Goal: Navigation & Orientation: Find specific page/section

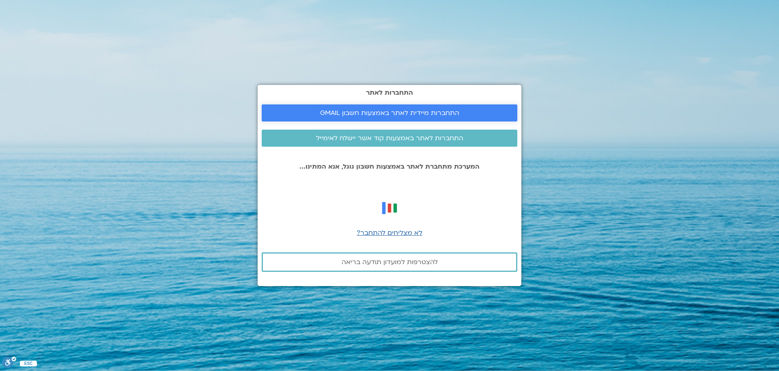
click at [403, 113] on span "התחברות מיידית לאתר באמצעות חשבון GMAIL" at bounding box center [389, 112] width 139 height 7
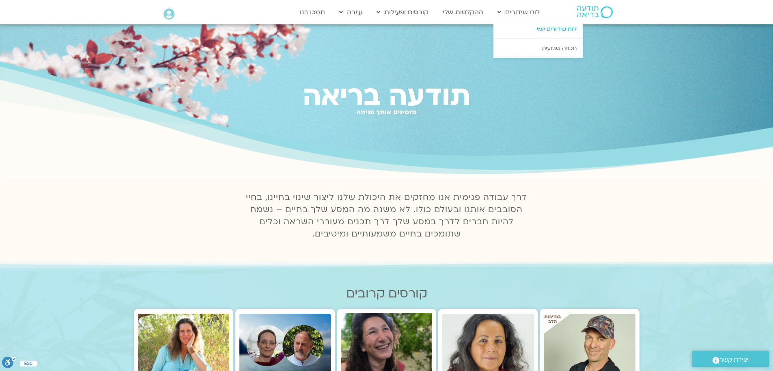
click at [549, 28] on link "לוח שידורים יומי" at bounding box center [538, 29] width 89 height 19
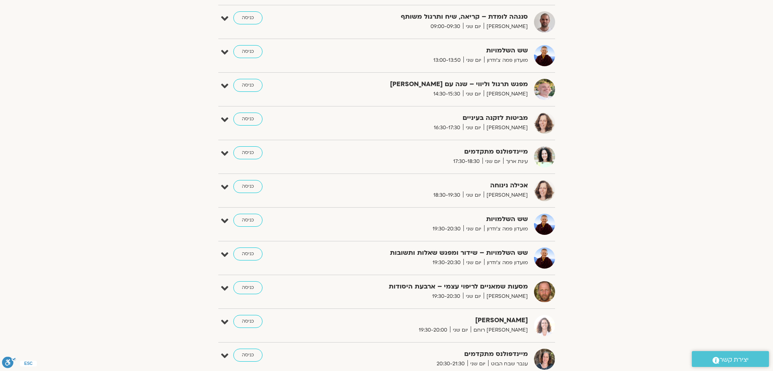
scroll to position [487, 0]
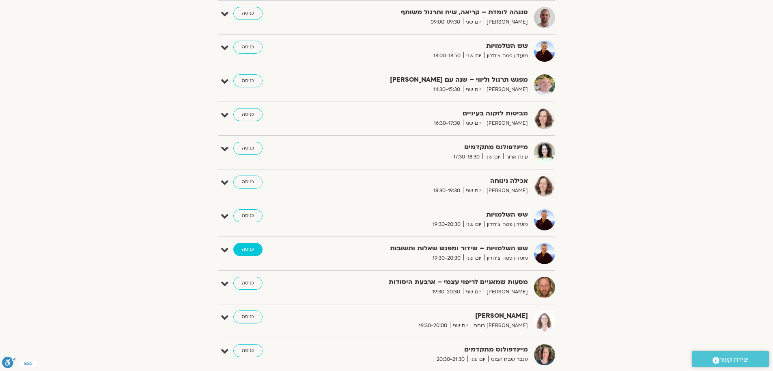
click at [249, 250] on link "כניסה" at bounding box center [247, 249] width 29 height 13
